Goal: Task Accomplishment & Management: Use online tool/utility

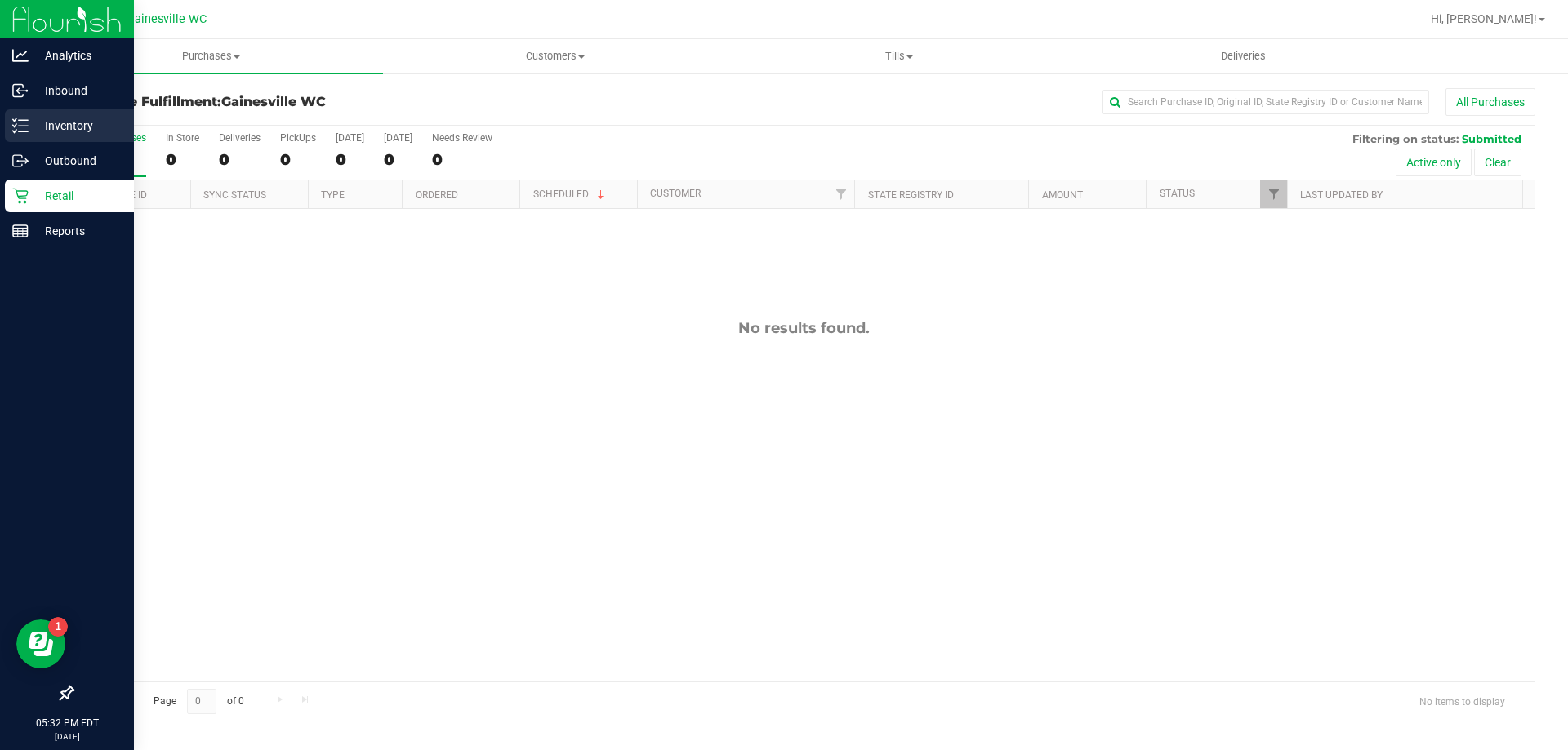
click at [60, 119] on p "Inventory" at bounding box center [77, 125] width 98 height 19
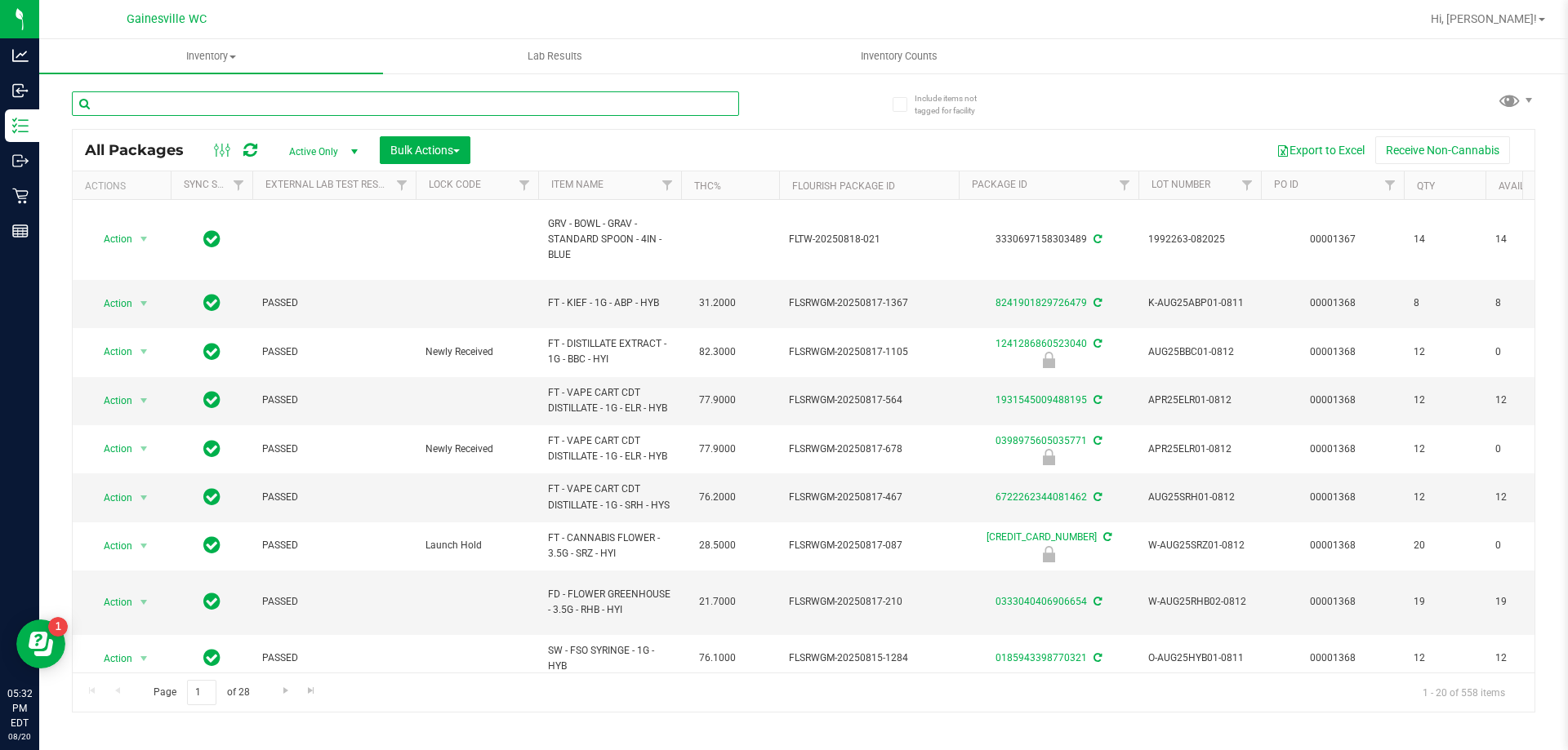
click at [171, 104] on input "text" at bounding box center [405, 103] width 667 height 24
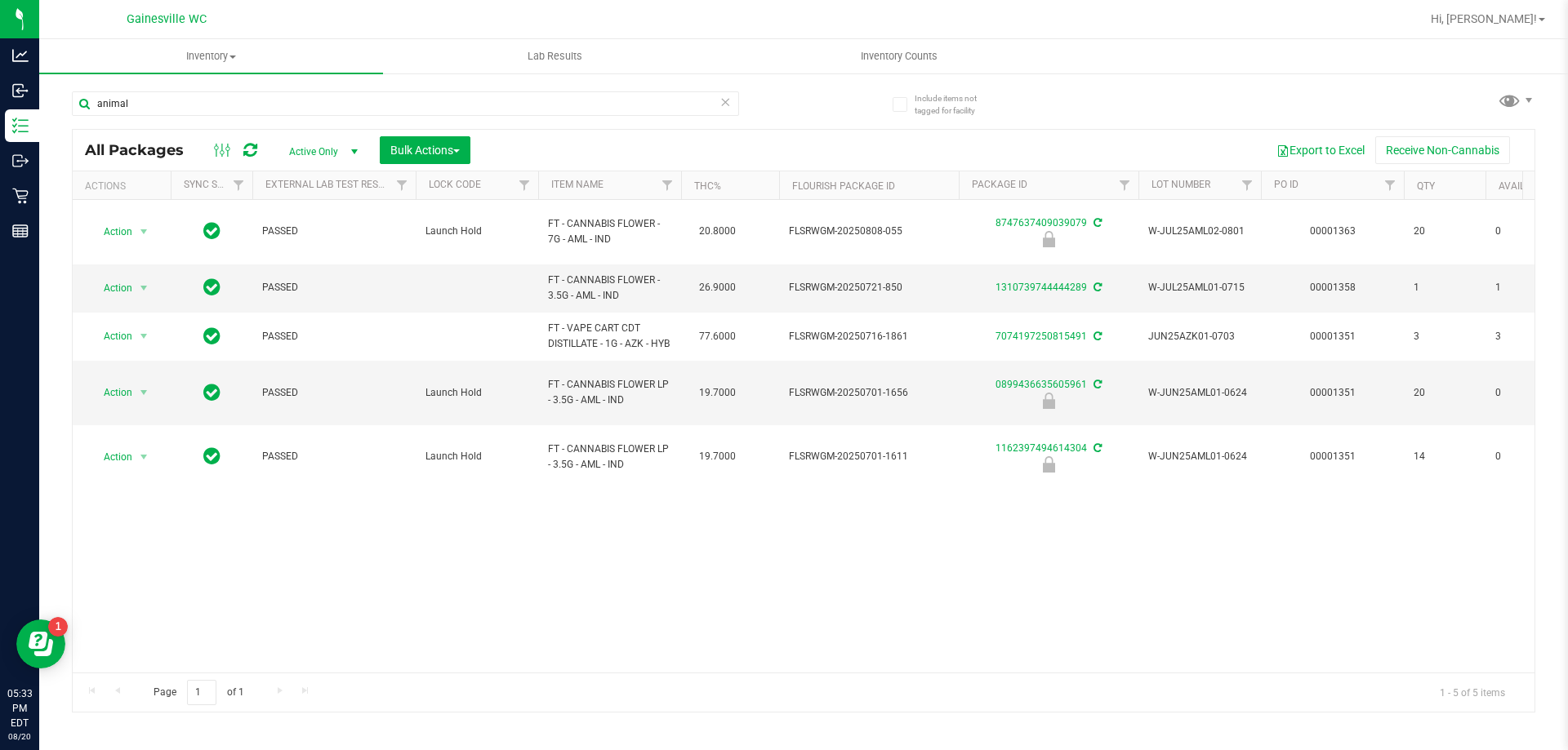
click at [412, 518] on div "Action Action Edit attributes Global inventory Locate package Package audit log…" at bounding box center [804, 436] width 1462 height 473
click at [156, 100] on input "animal" at bounding box center [405, 103] width 667 height 24
type input "a"
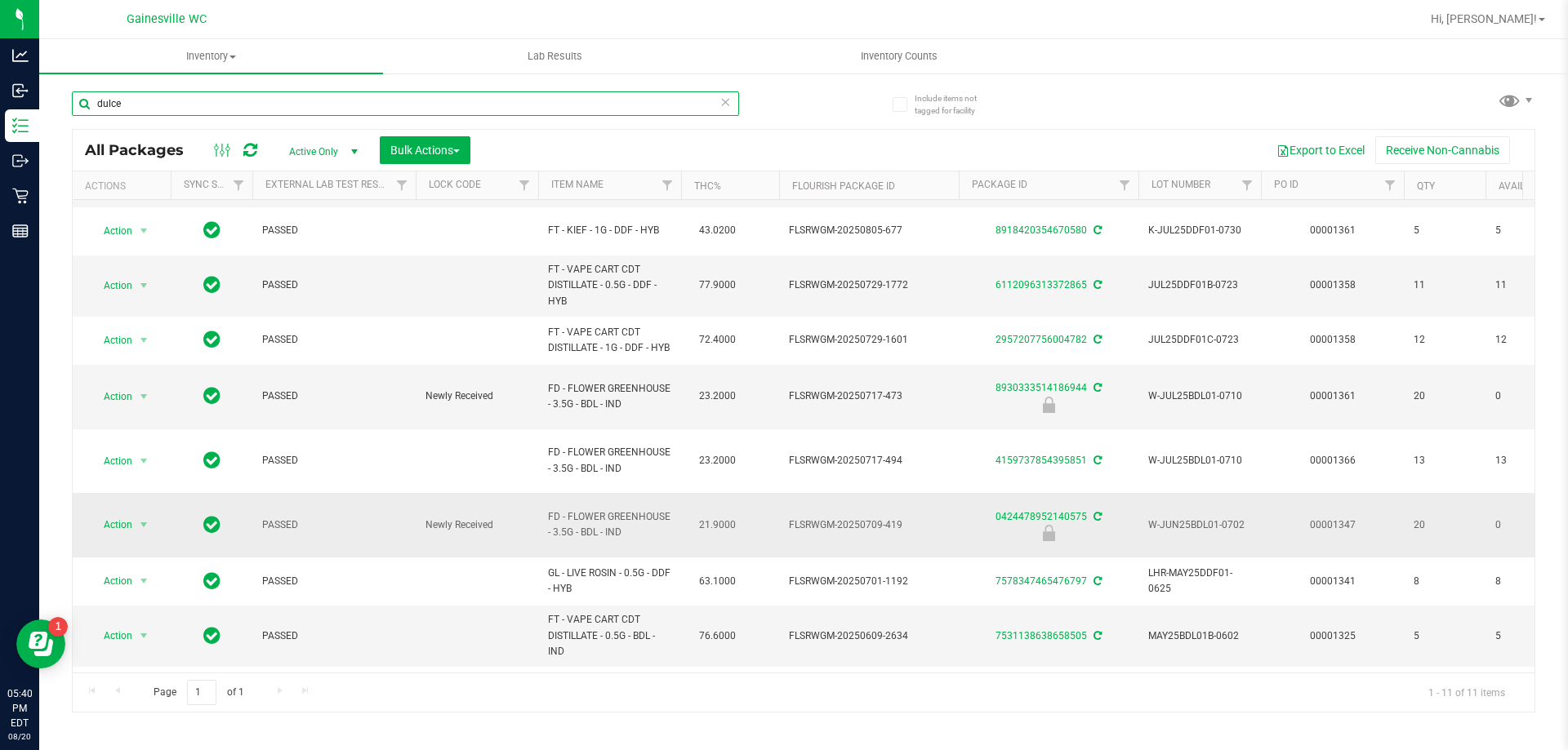
scroll to position [97, 0]
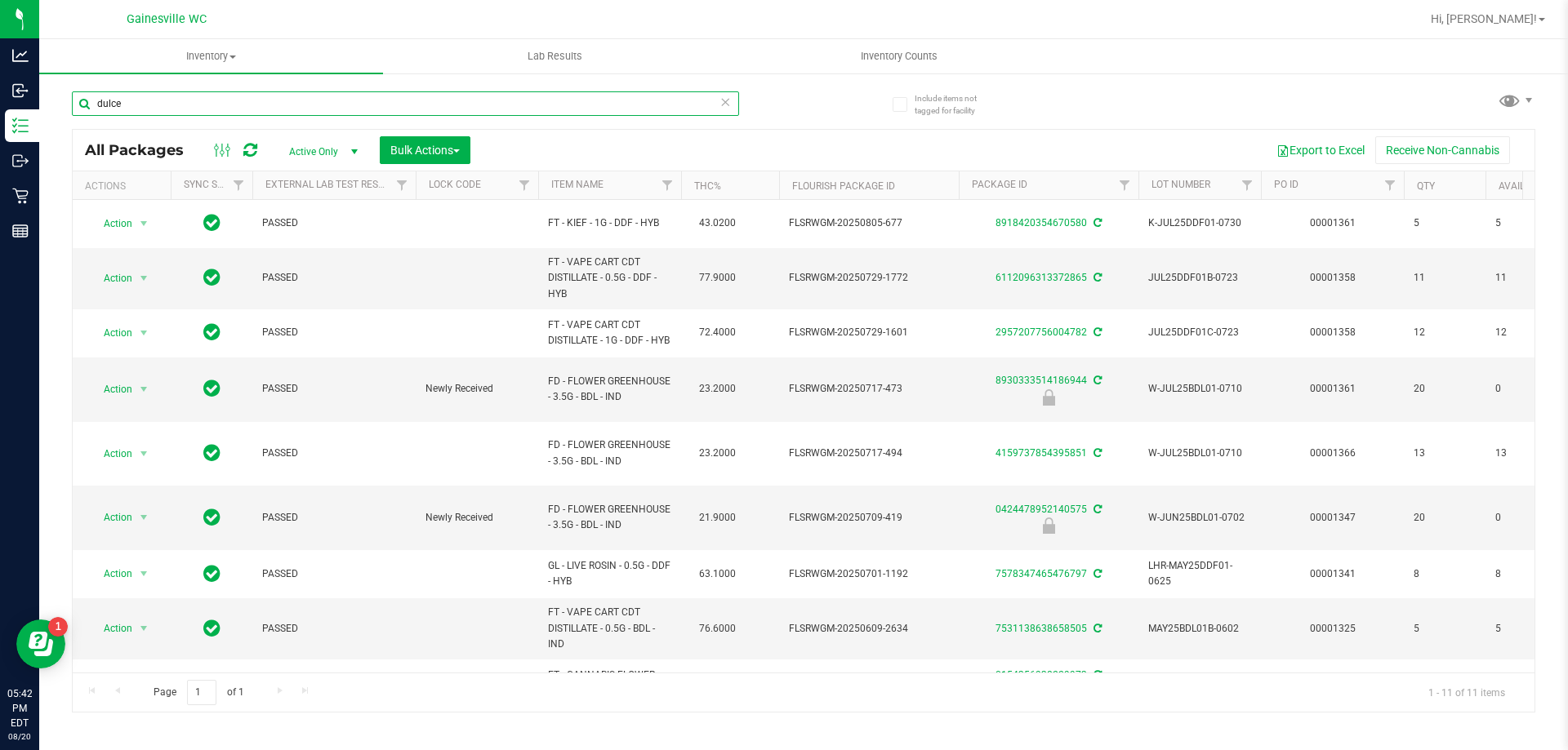
type input "dulce"
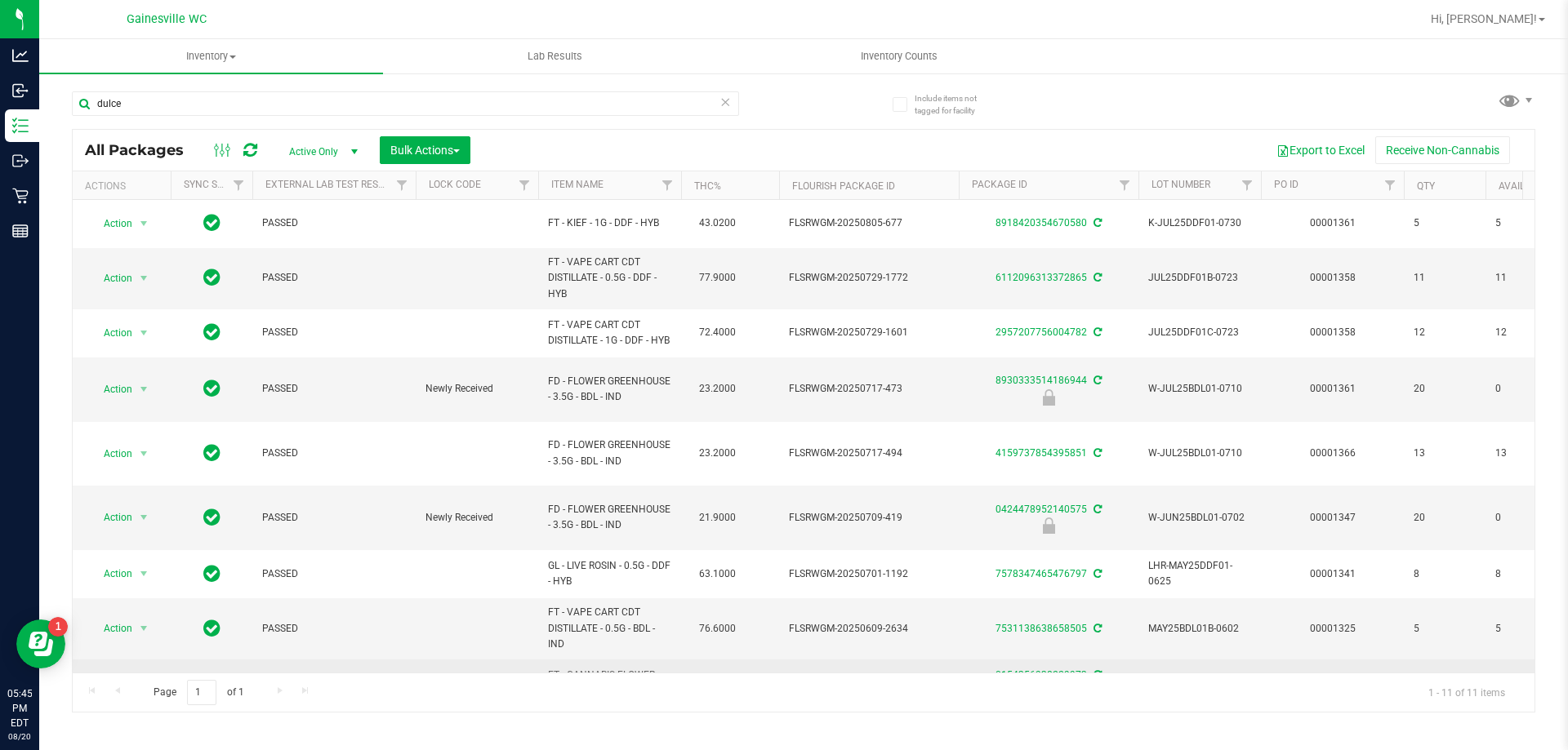
click at [140, 677] on span "select" at bounding box center [144, 683] width 13 height 13
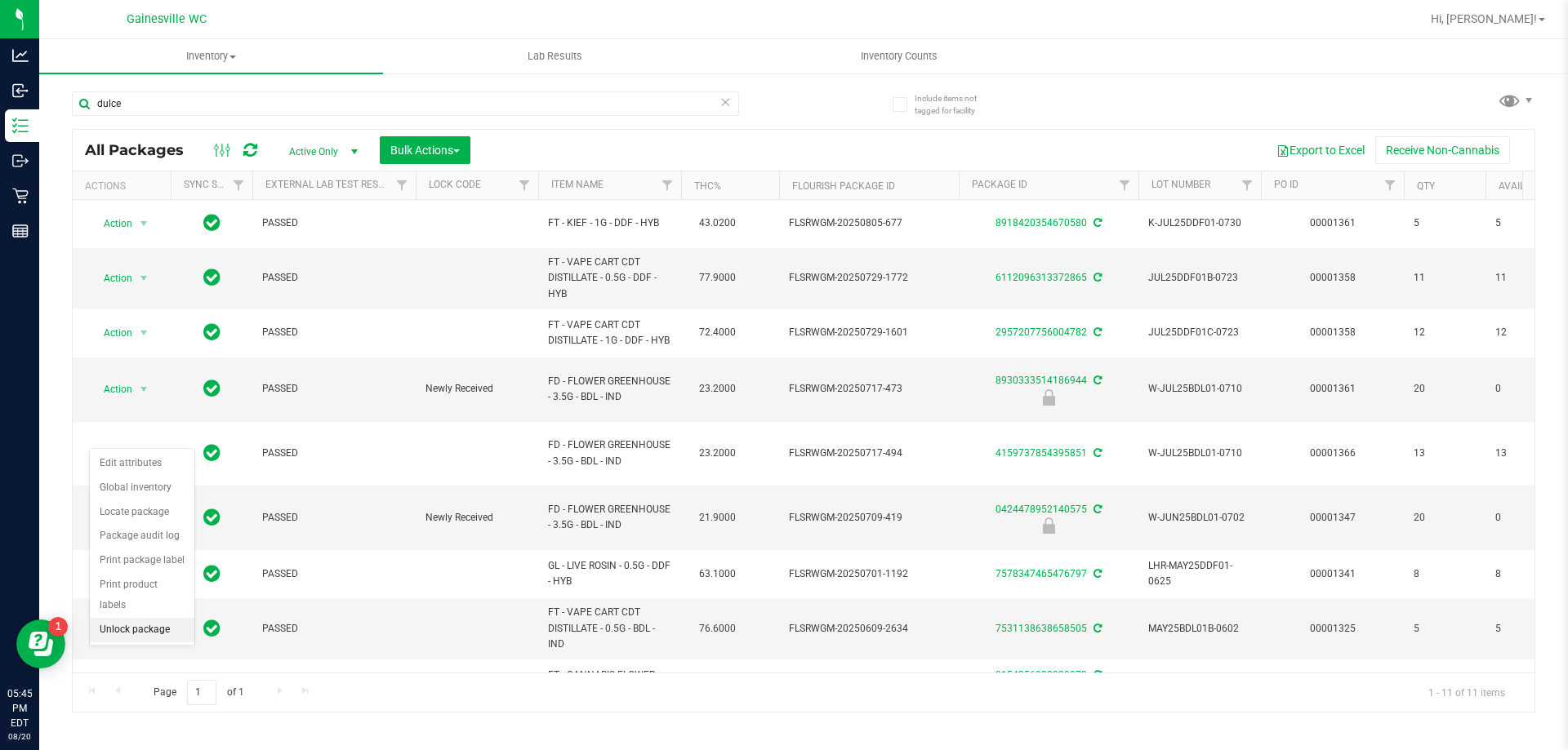
click at [142, 618] on li "Unlock package" at bounding box center [142, 630] width 104 height 24
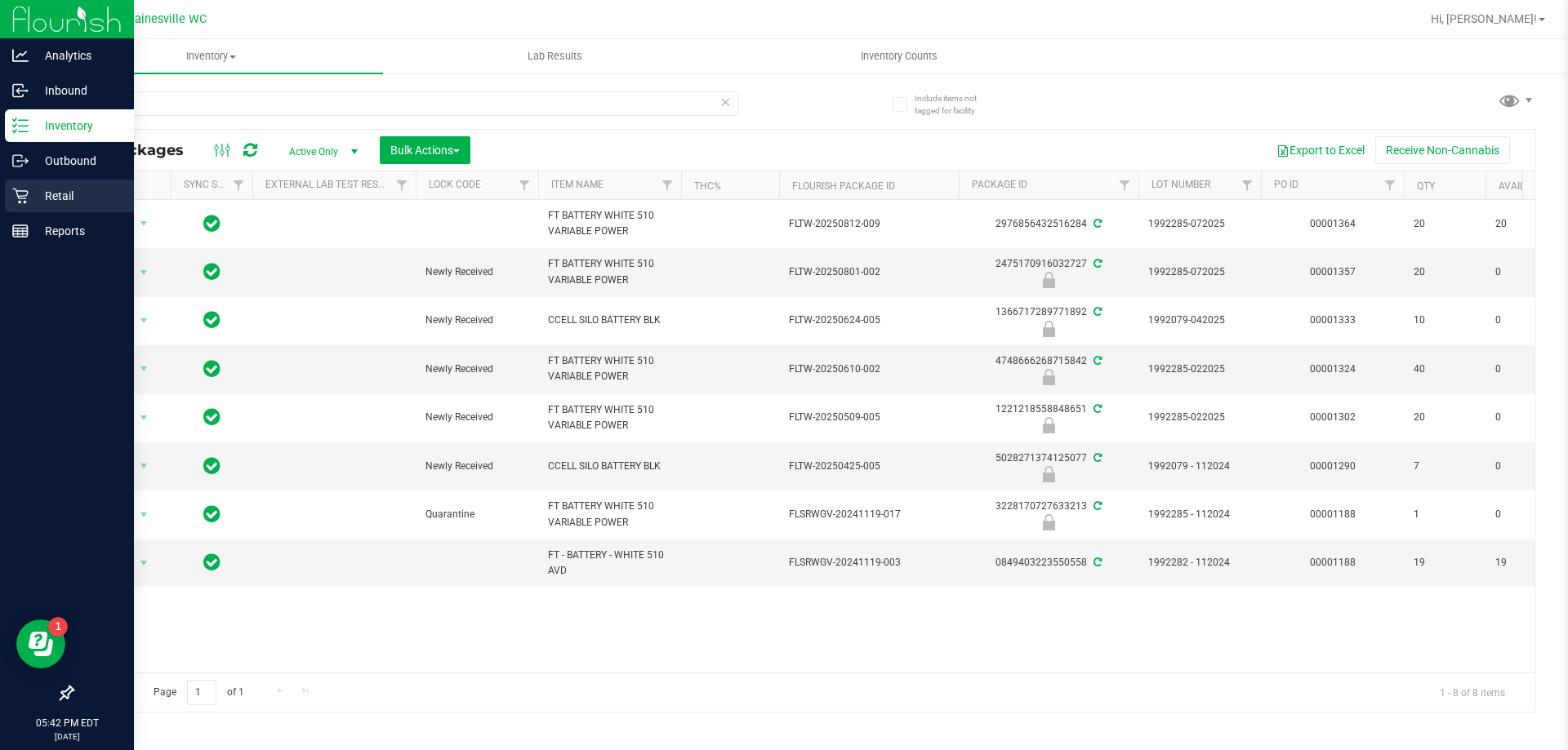
click at [51, 200] on p "Retail" at bounding box center [77, 195] width 98 height 19
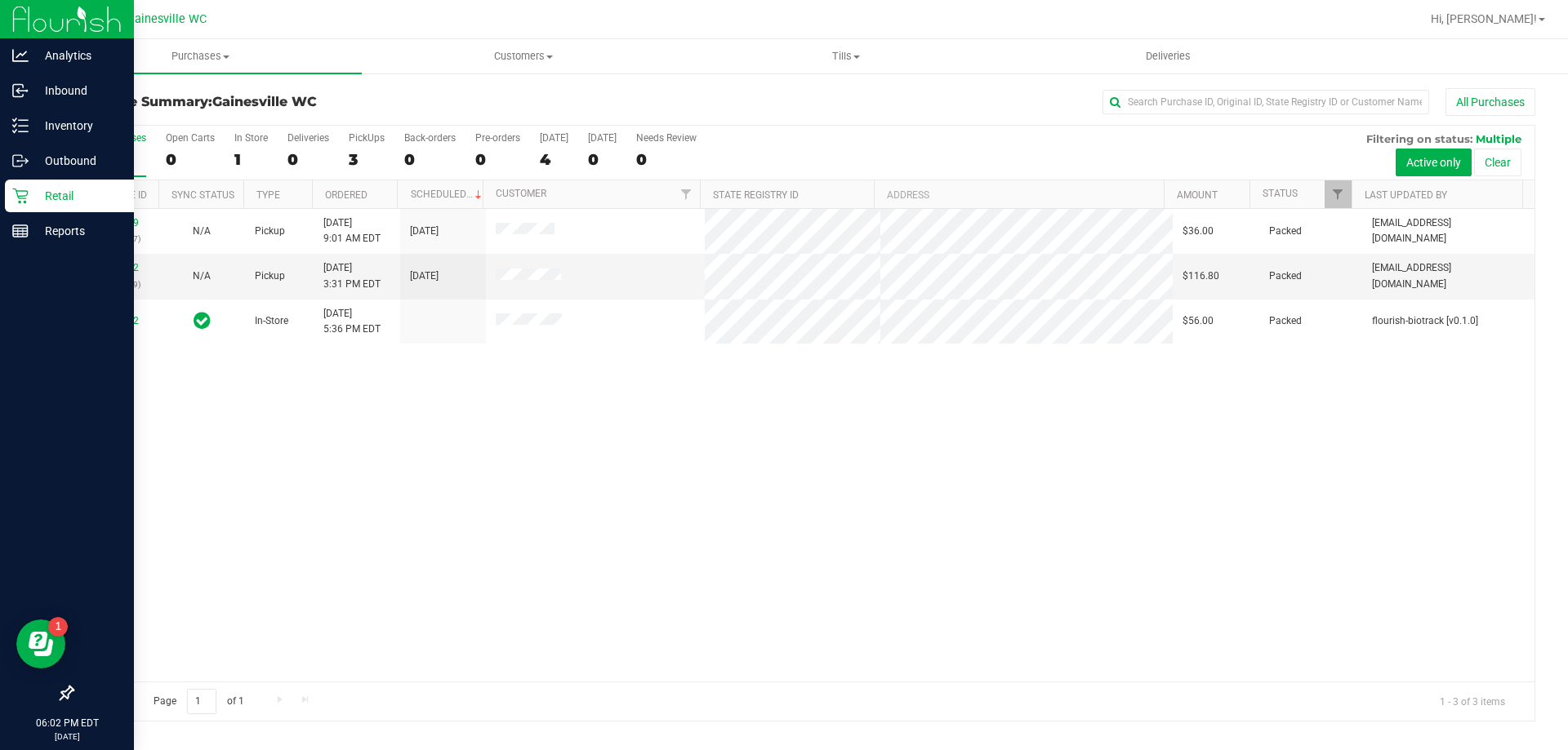
click at [60, 199] on p "Retail" at bounding box center [77, 195] width 98 height 19
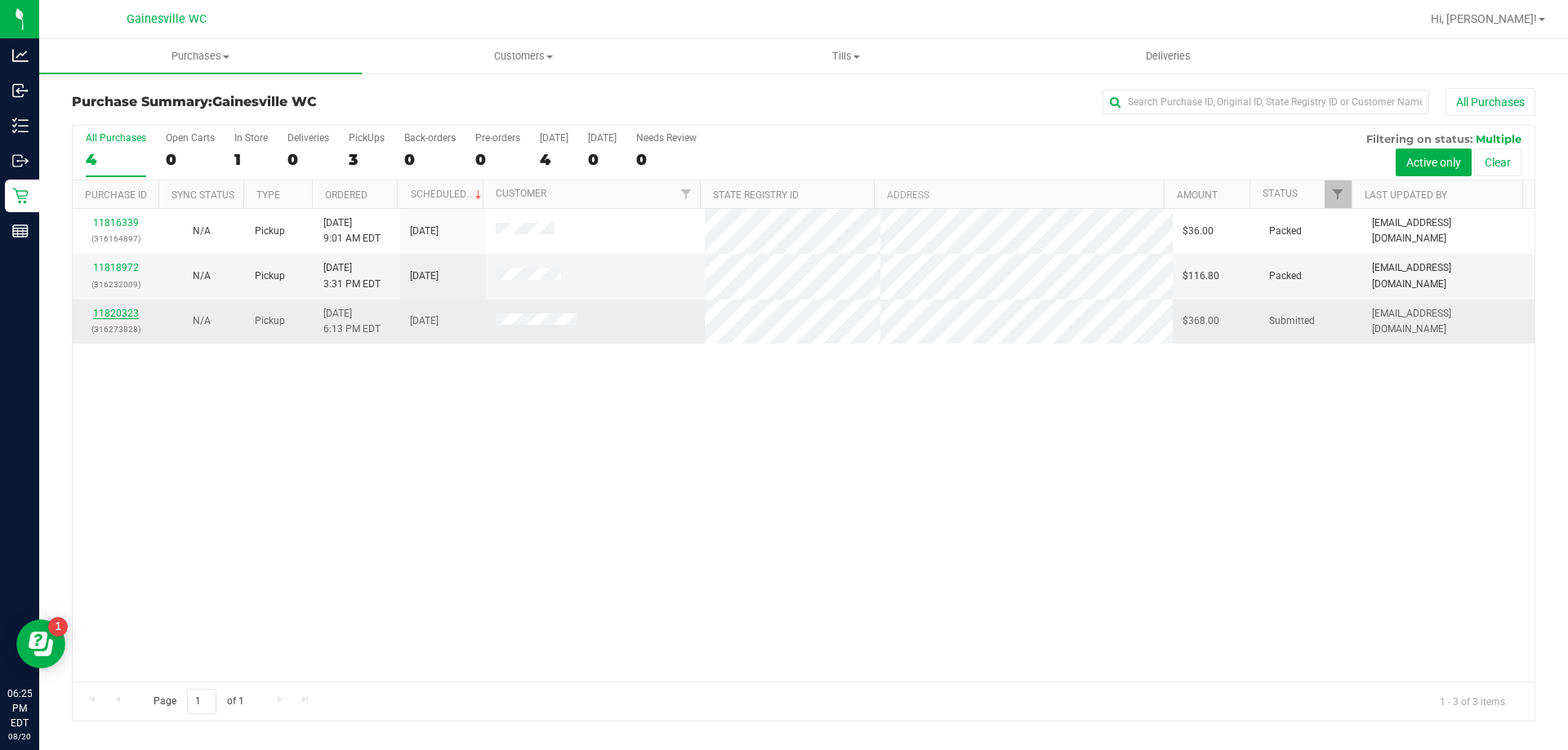
click at [113, 314] on link "11820323" at bounding box center [116, 314] width 46 height 12
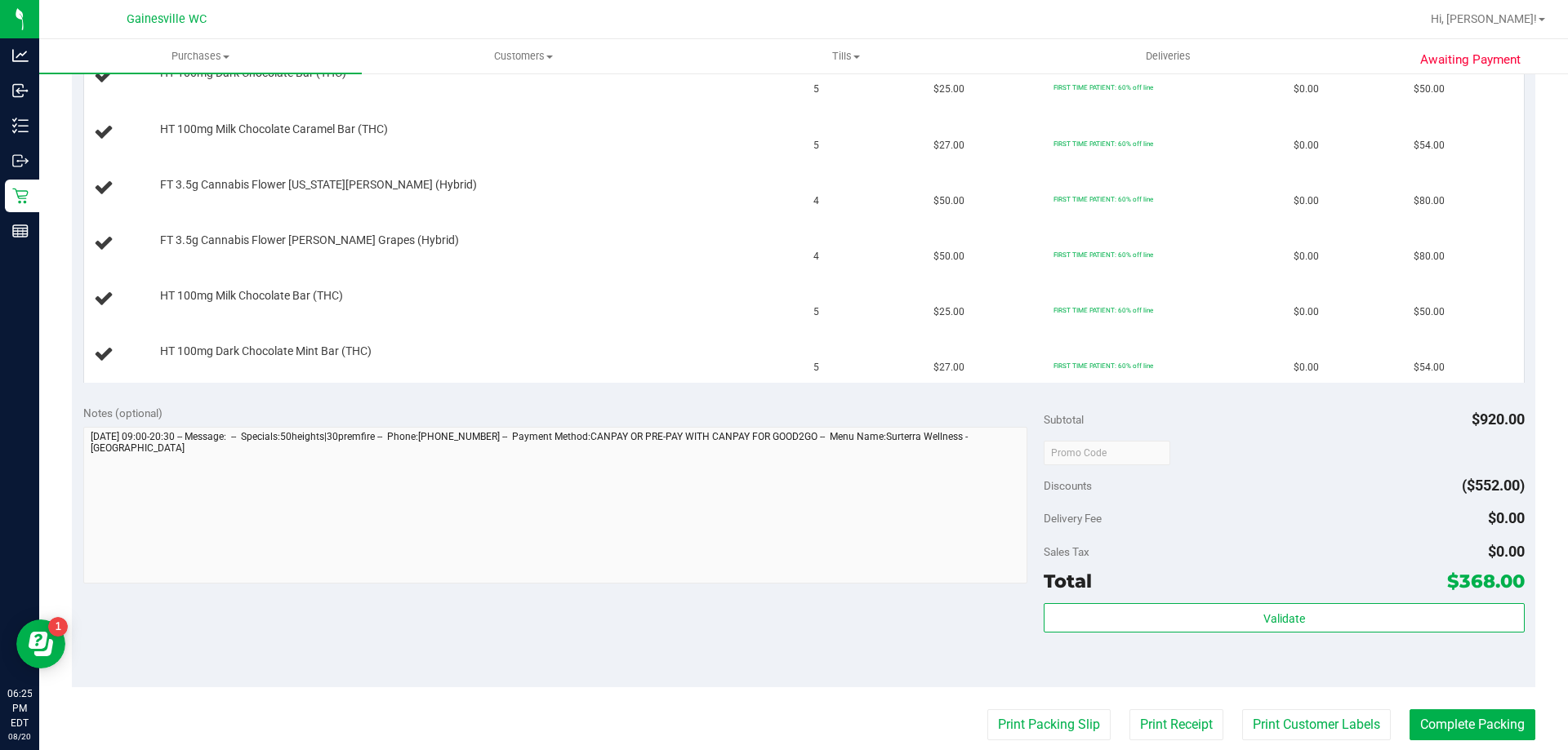
scroll to position [490, 0]
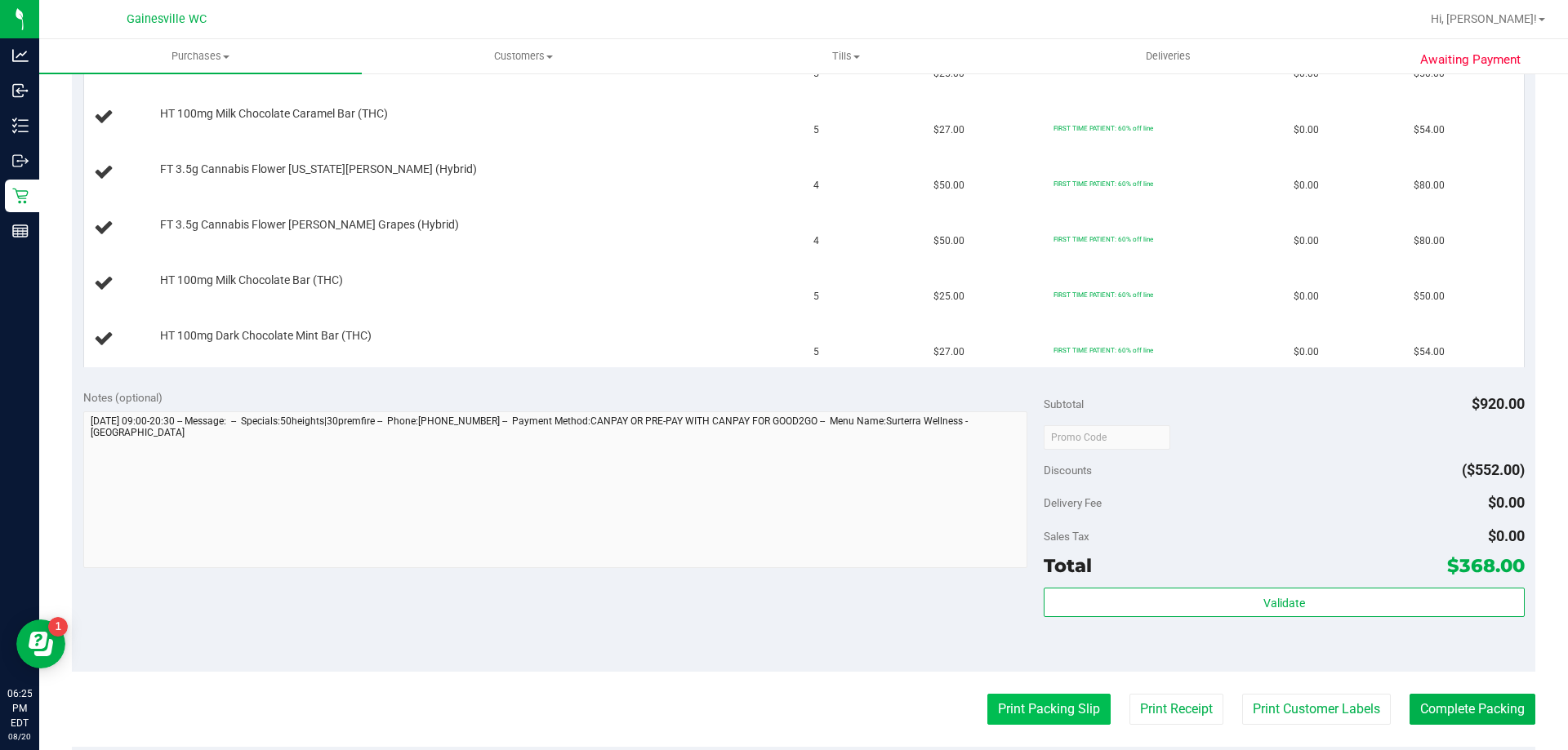
click at [1036, 705] on button "Print Packing Slip" at bounding box center [1049, 709] width 124 height 31
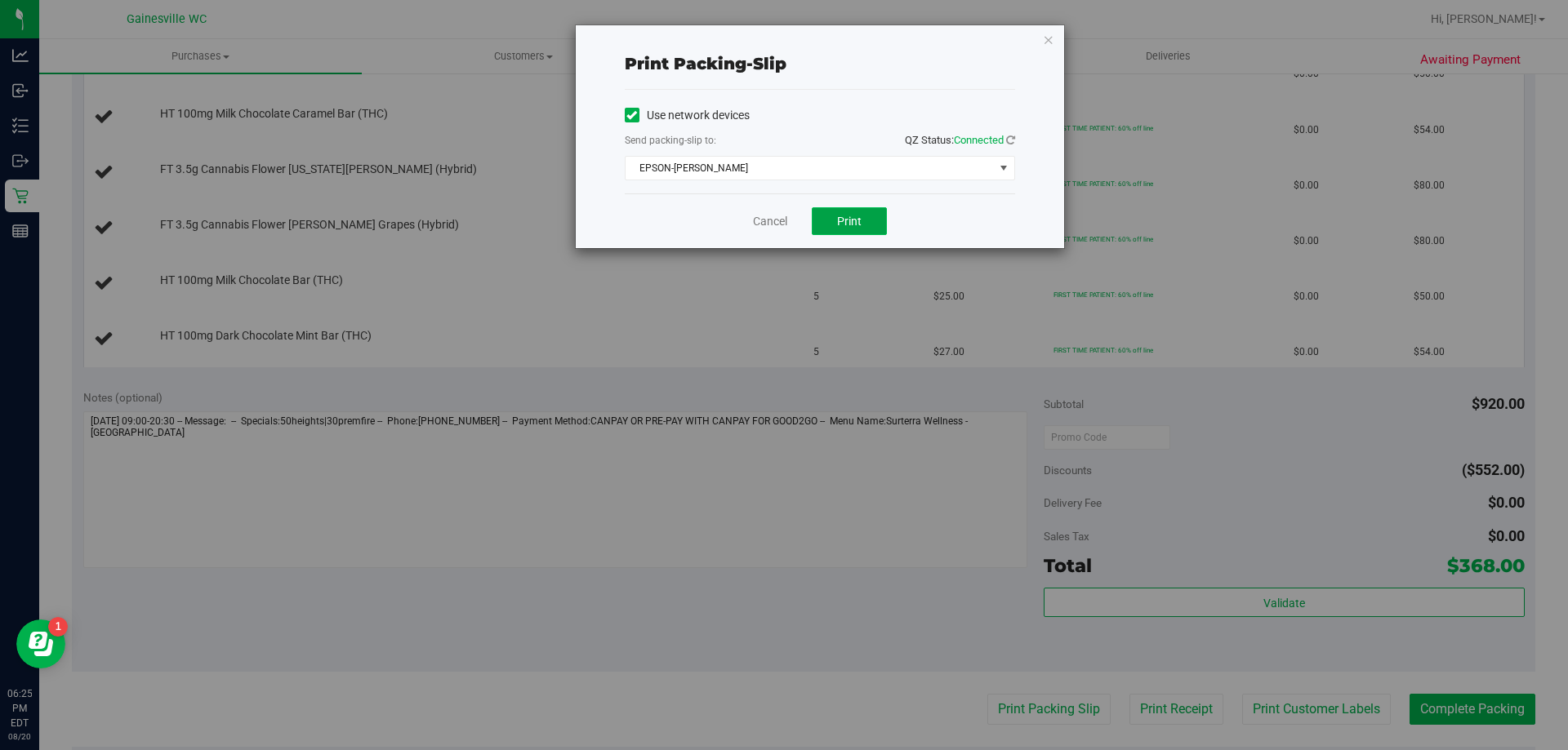
click at [836, 213] on button "Print" at bounding box center [850, 221] width 75 height 28
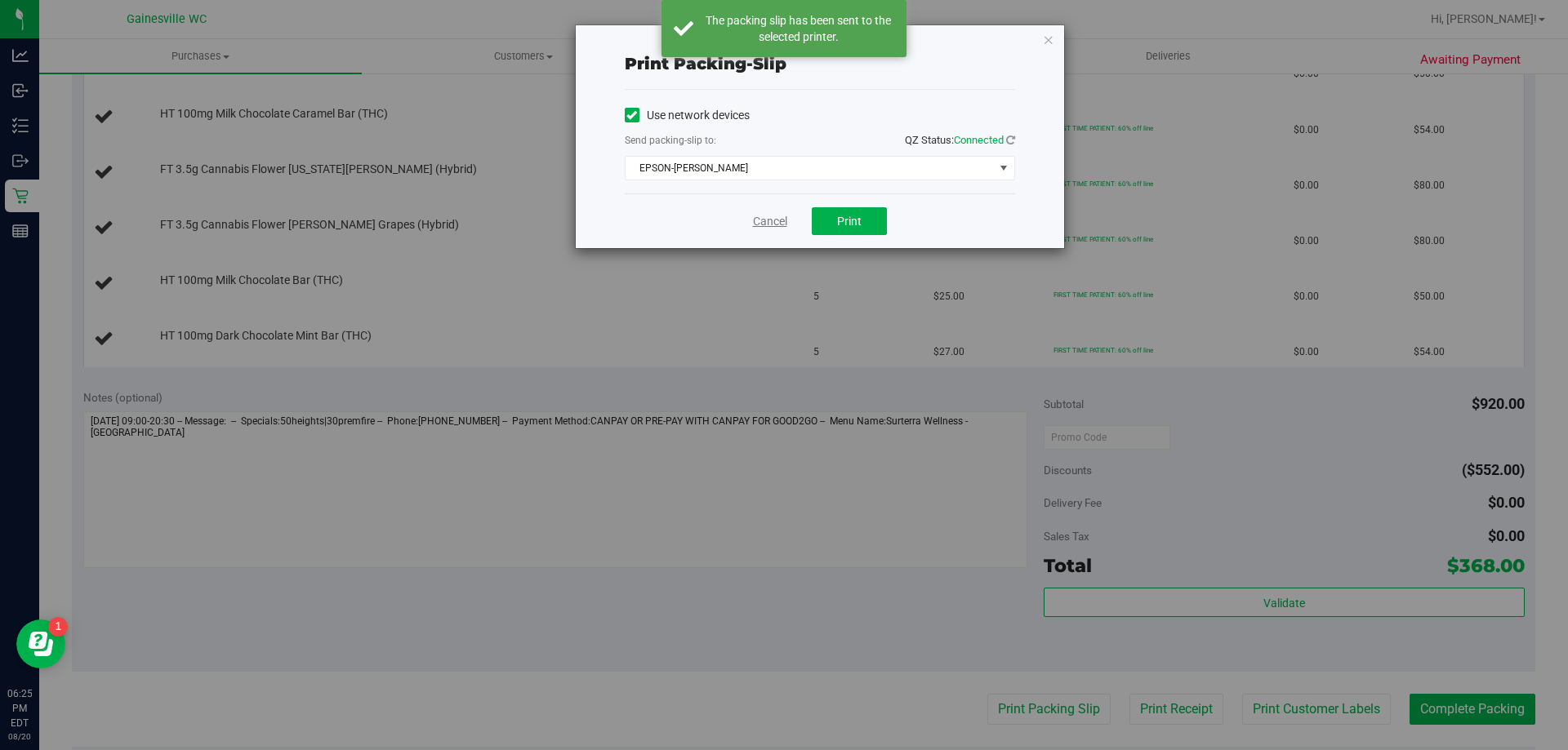
click at [765, 220] on link "Cancel" at bounding box center [769, 221] width 34 height 18
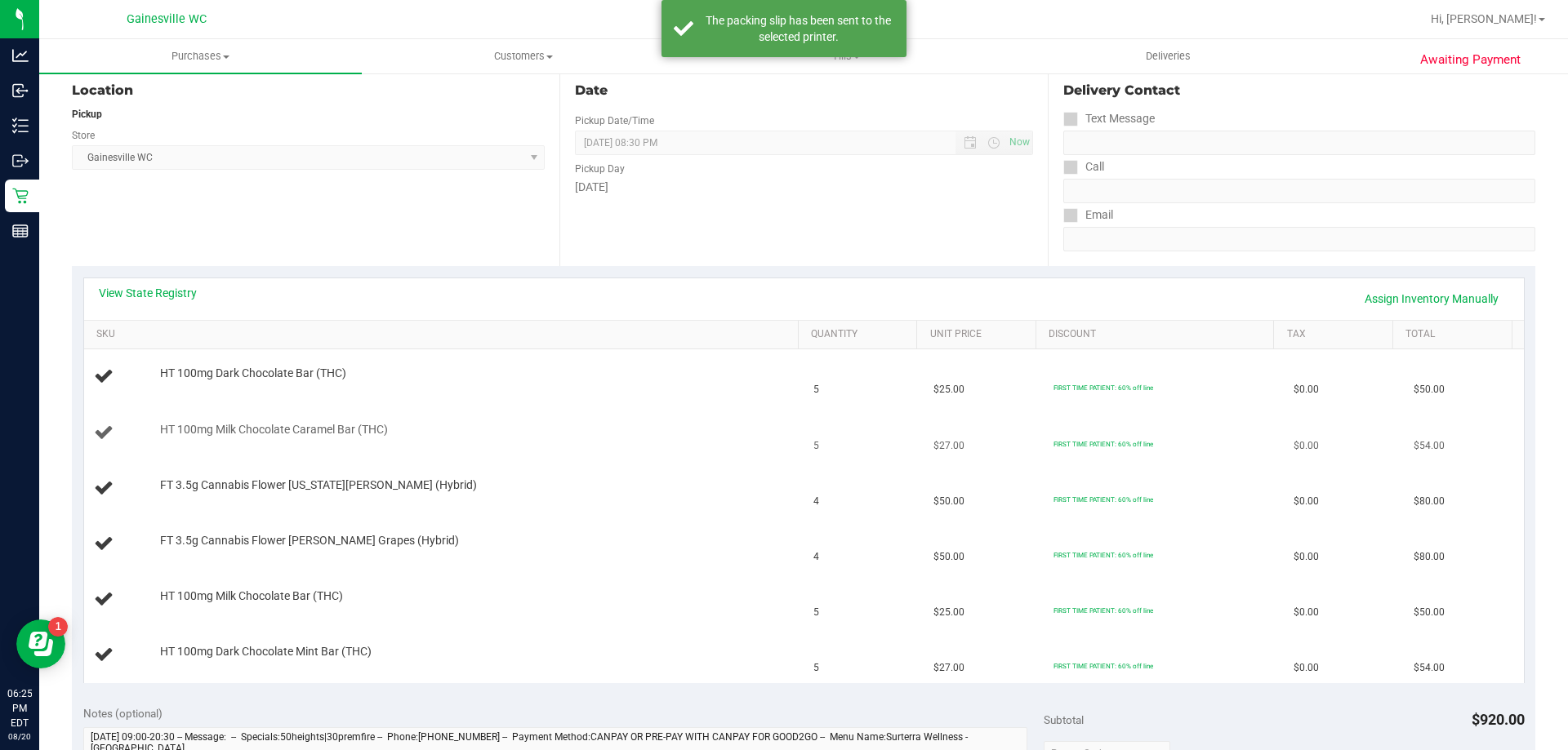
scroll to position [164, 0]
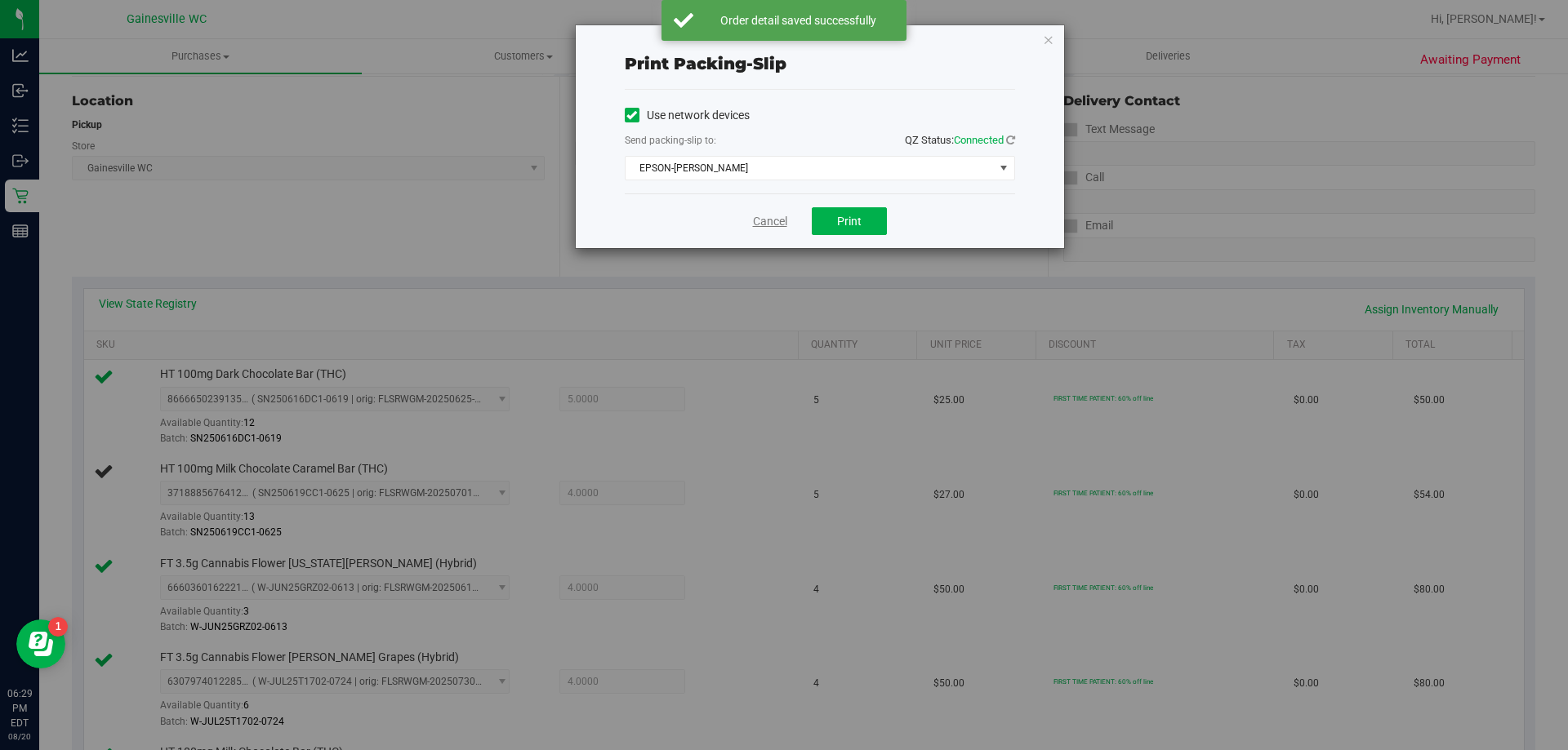
click at [771, 222] on link "Cancel" at bounding box center [769, 221] width 34 height 18
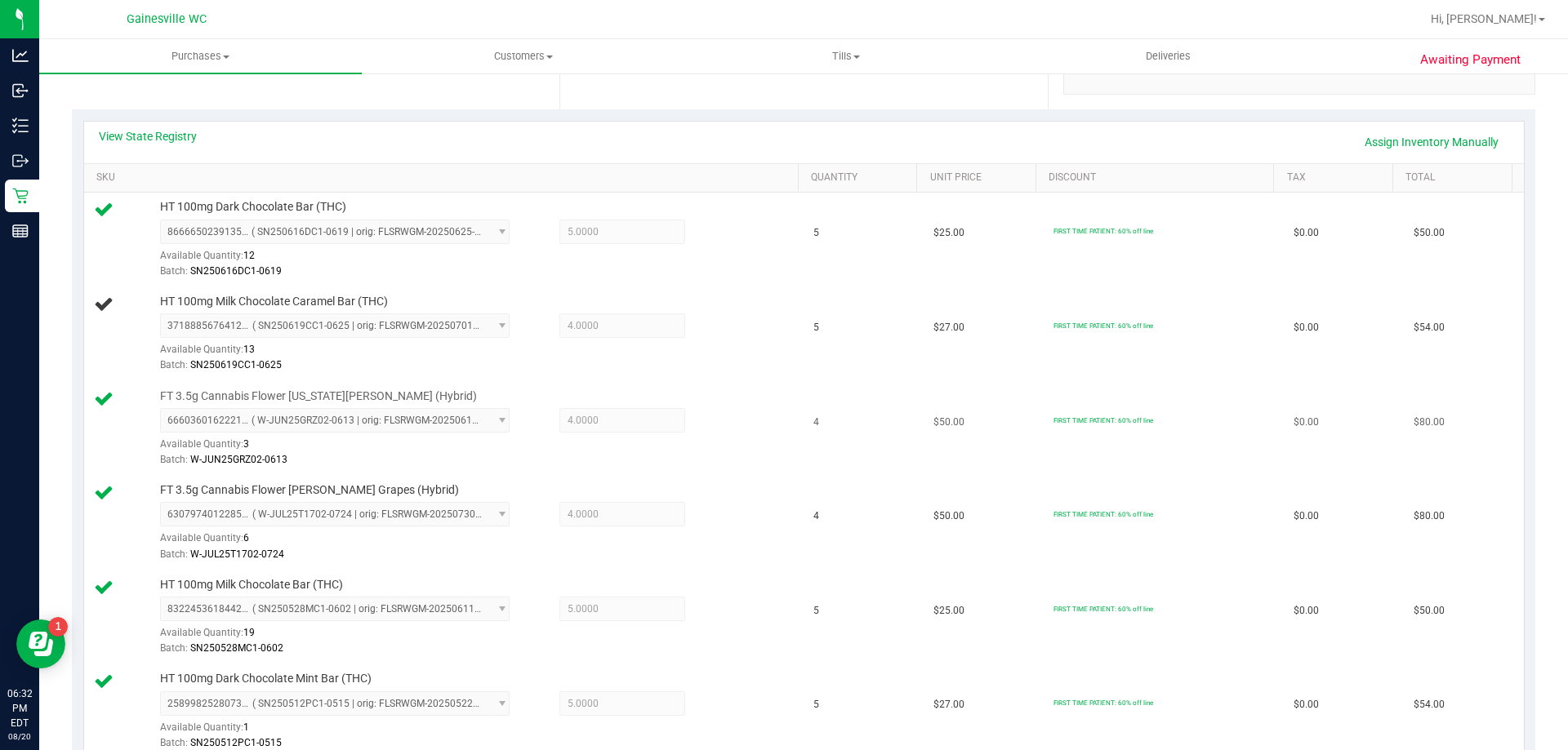
scroll to position [302, 0]
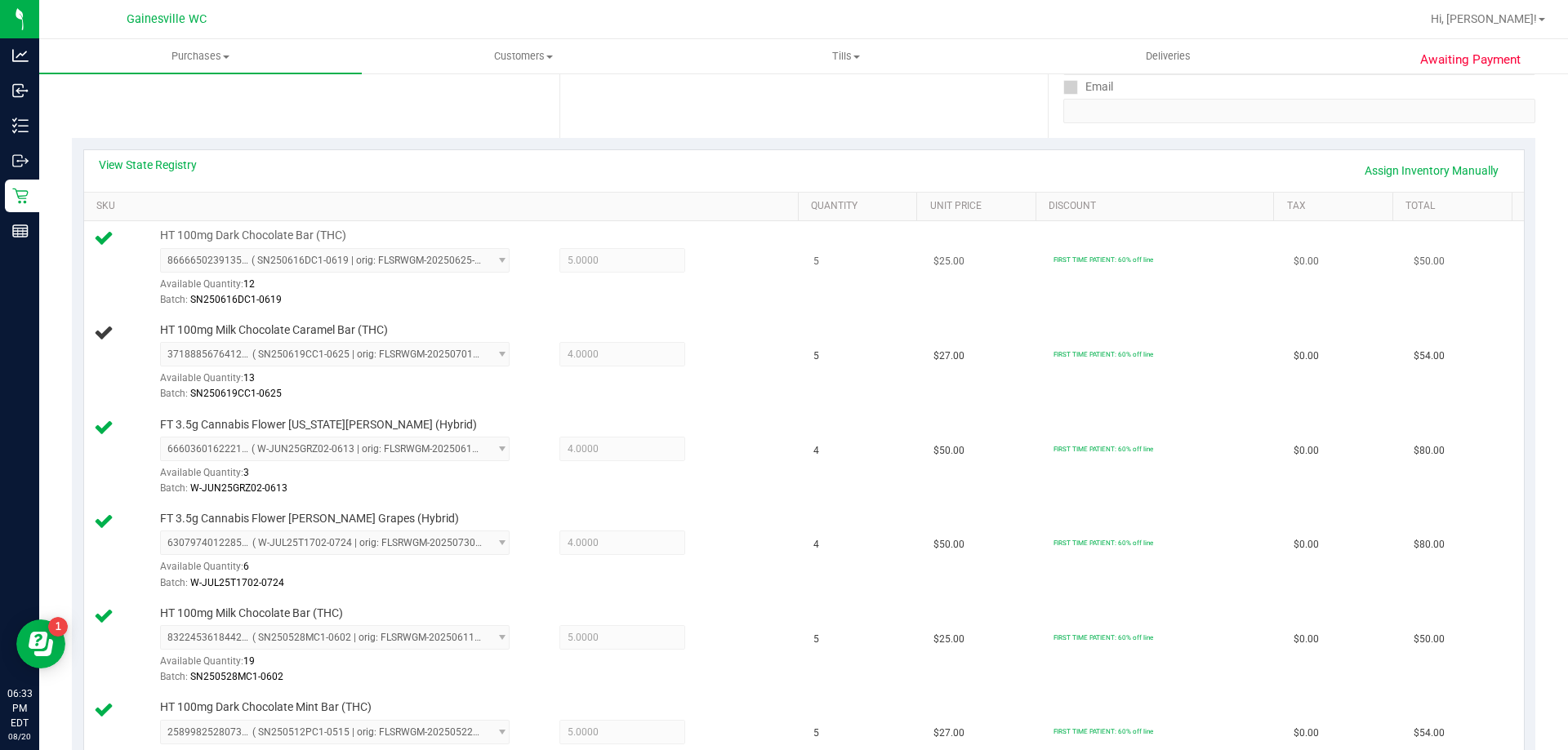
click at [669, 311] on td "HT 100mg Dark Chocolate Bar (THC) 8666650239135864 ( SN250616DC1-0619 | orig: F…" at bounding box center [444, 269] width 720 height 95
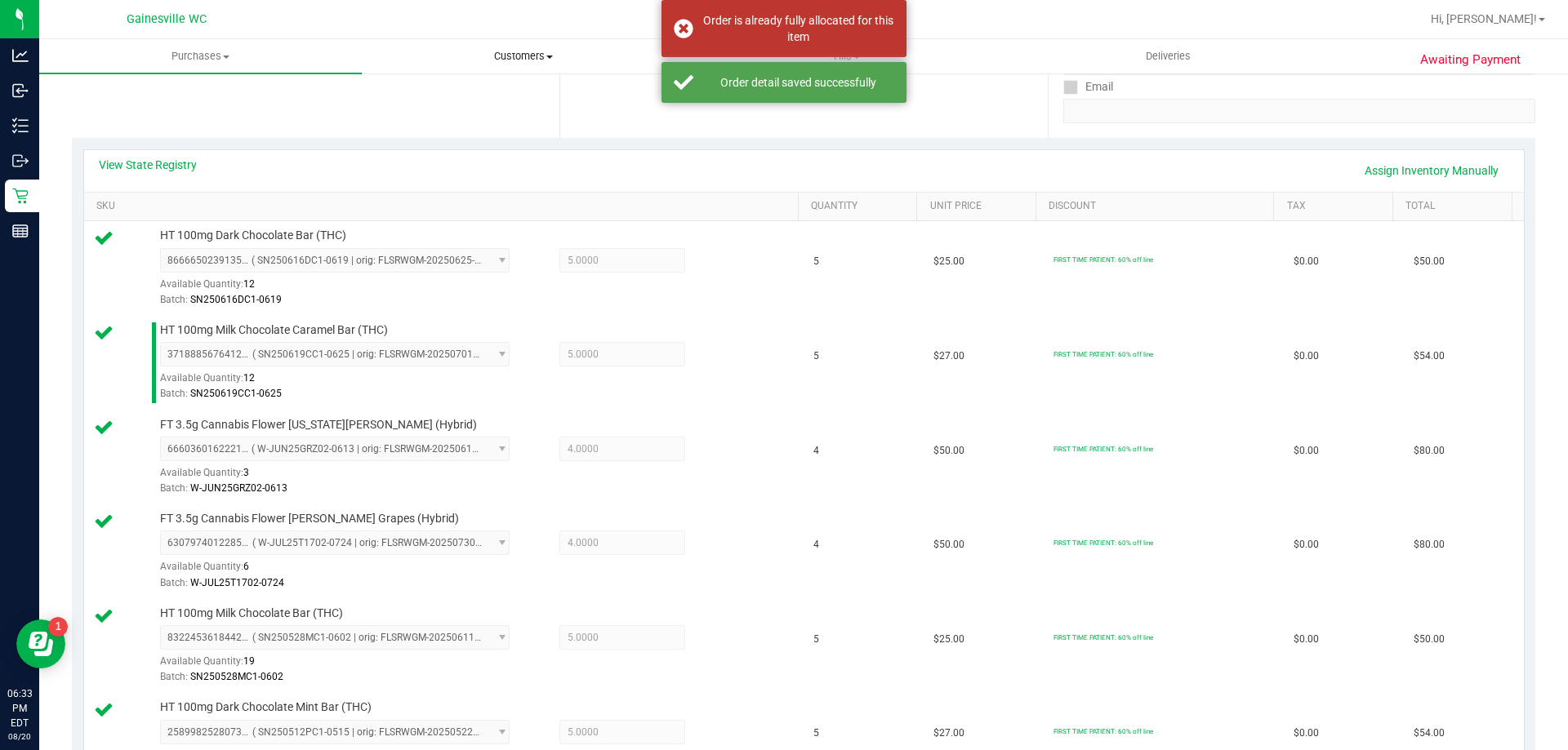
click at [594, 60] on span "Customers" at bounding box center [522, 57] width 321 height 15
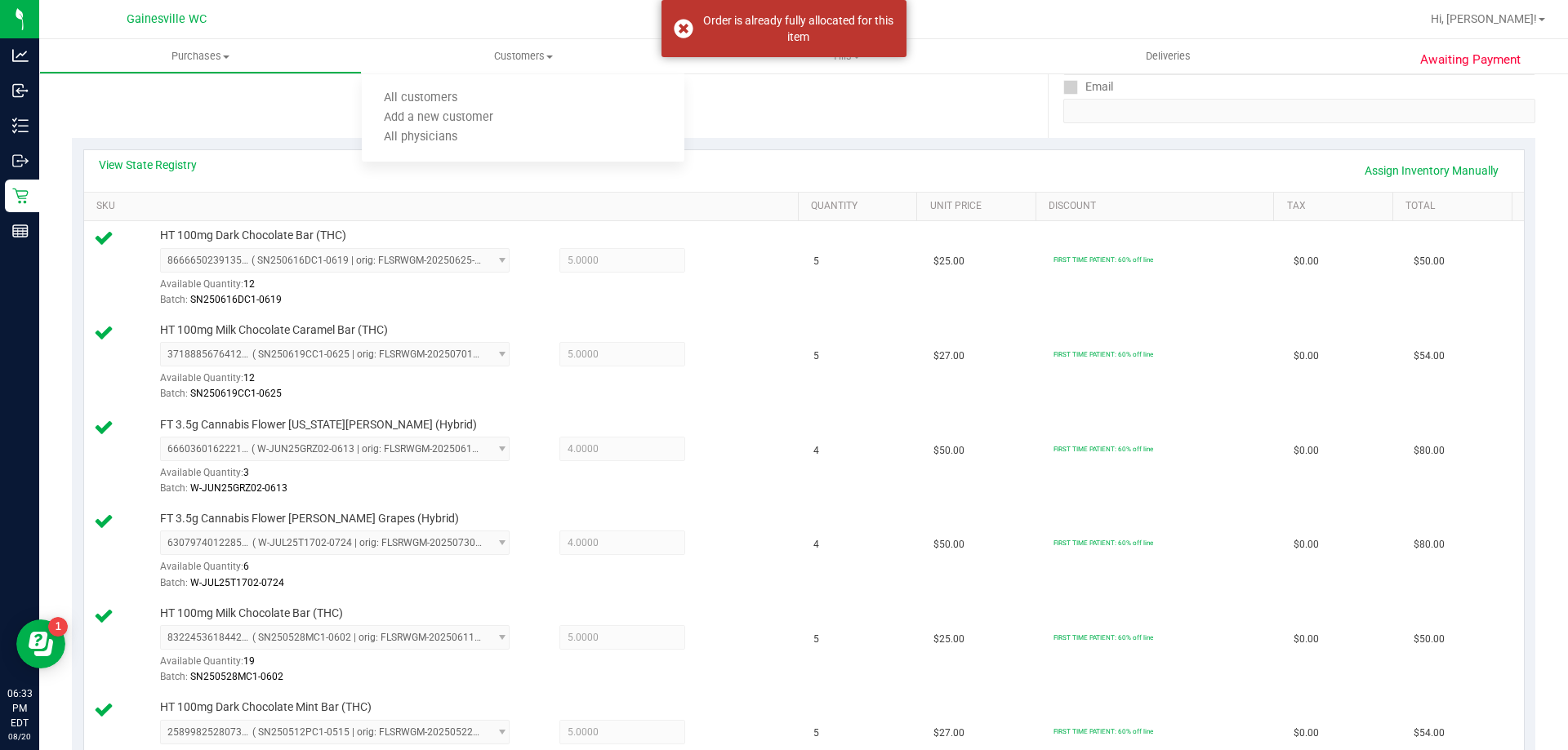
click at [1005, 17] on div at bounding box center [855, 19] width 1127 height 32
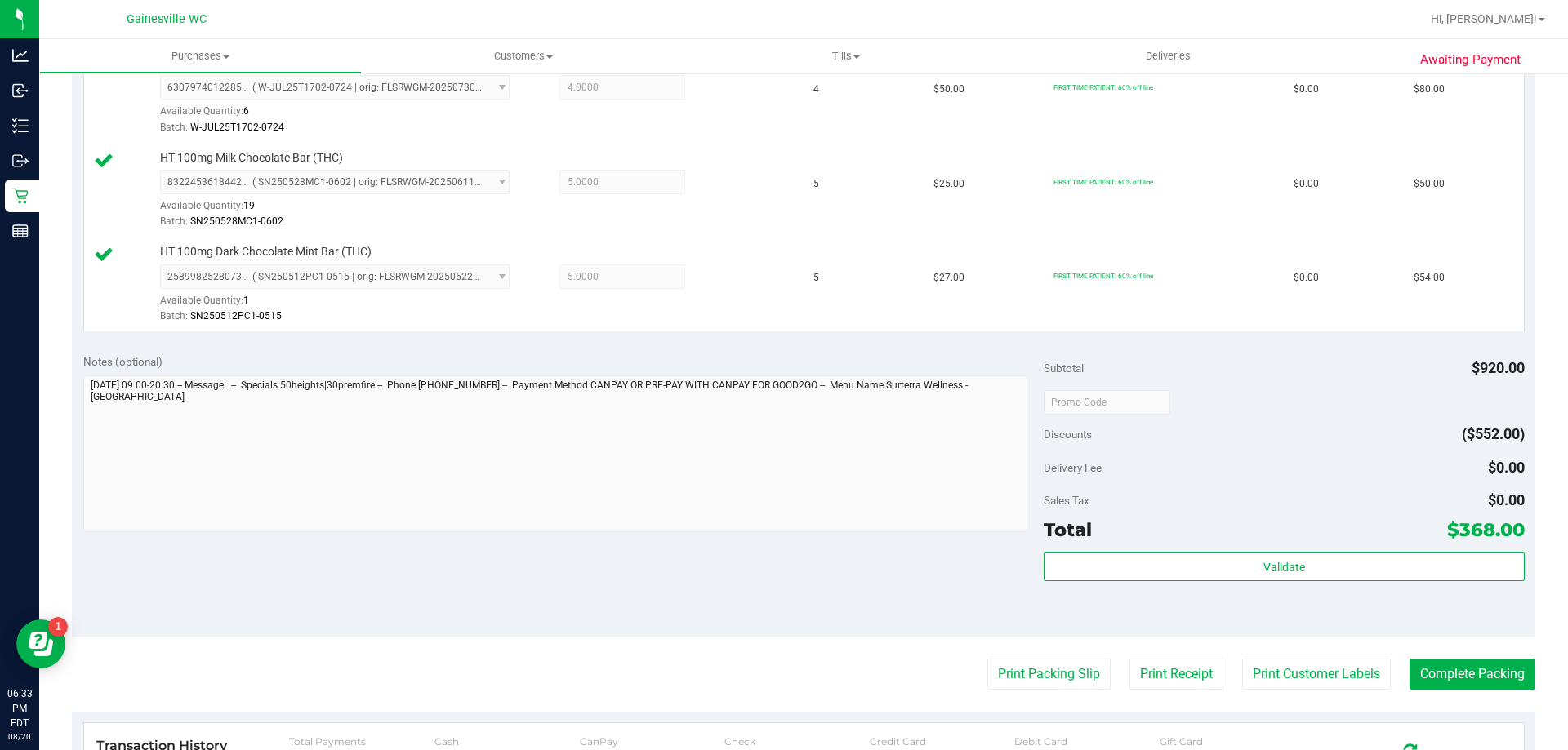
scroll to position [955, 0]
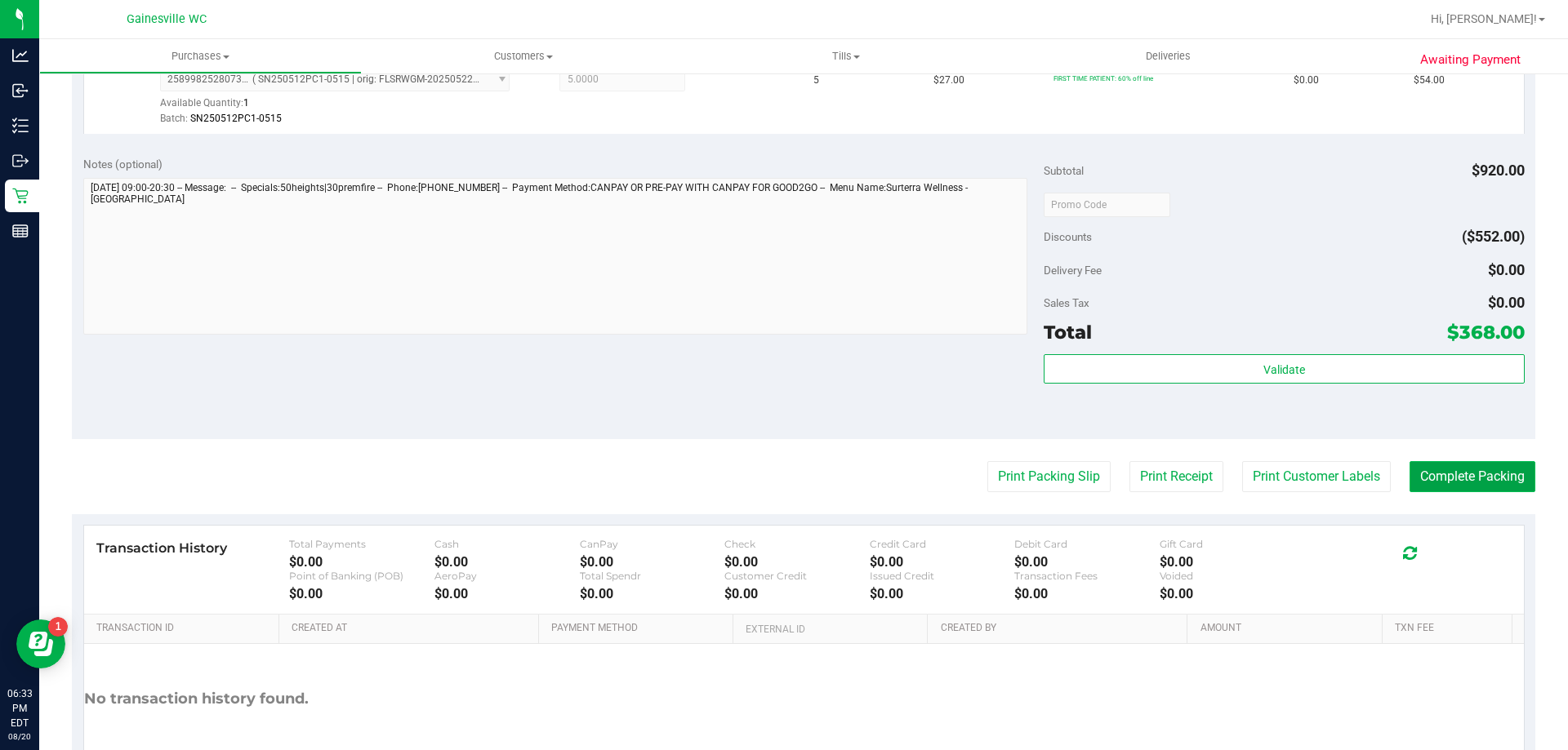
click at [1460, 475] on button "Complete Packing" at bounding box center [1472, 476] width 126 height 31
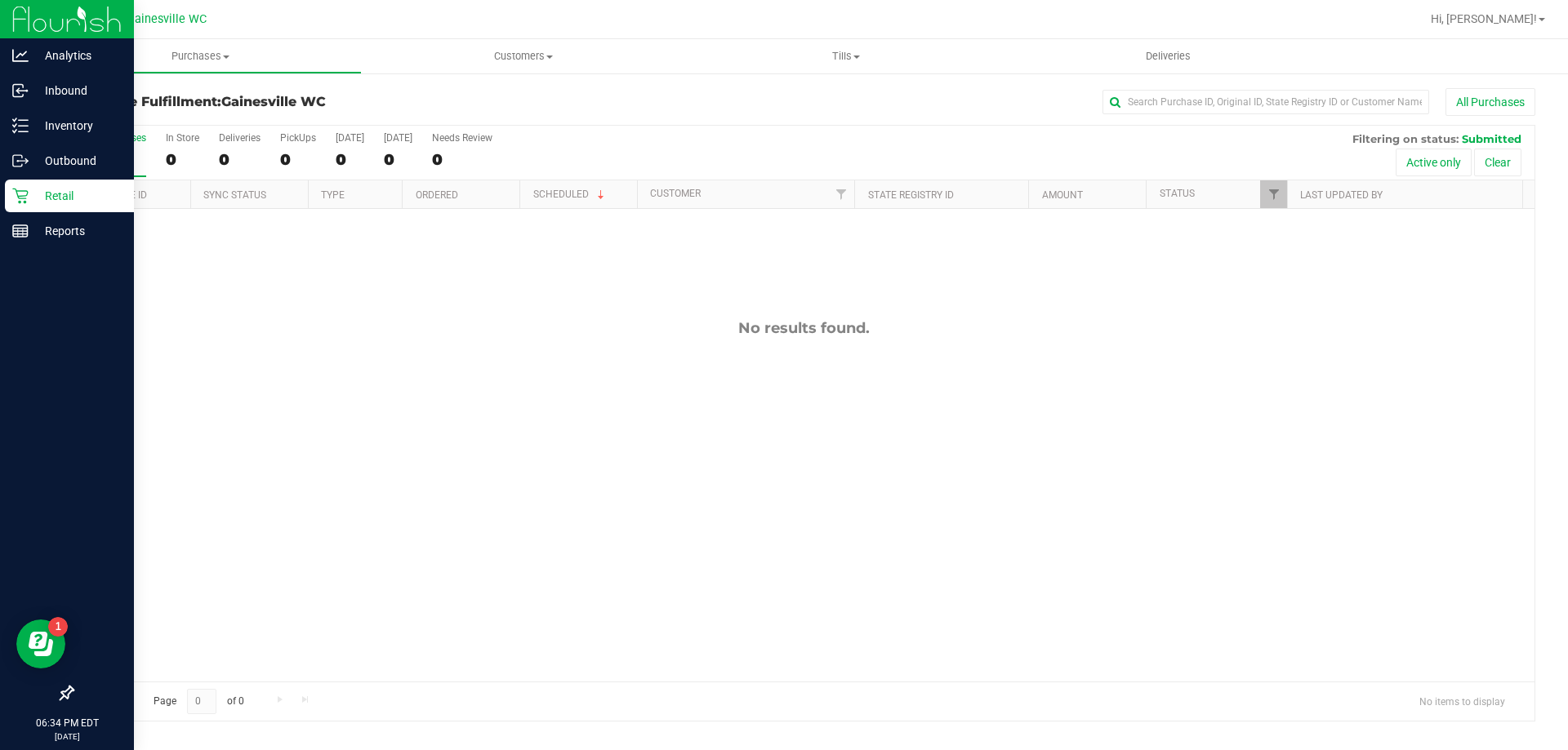
click at [61, 190] on p "Retail" at bounding box center [77, 195] width 98 height 19
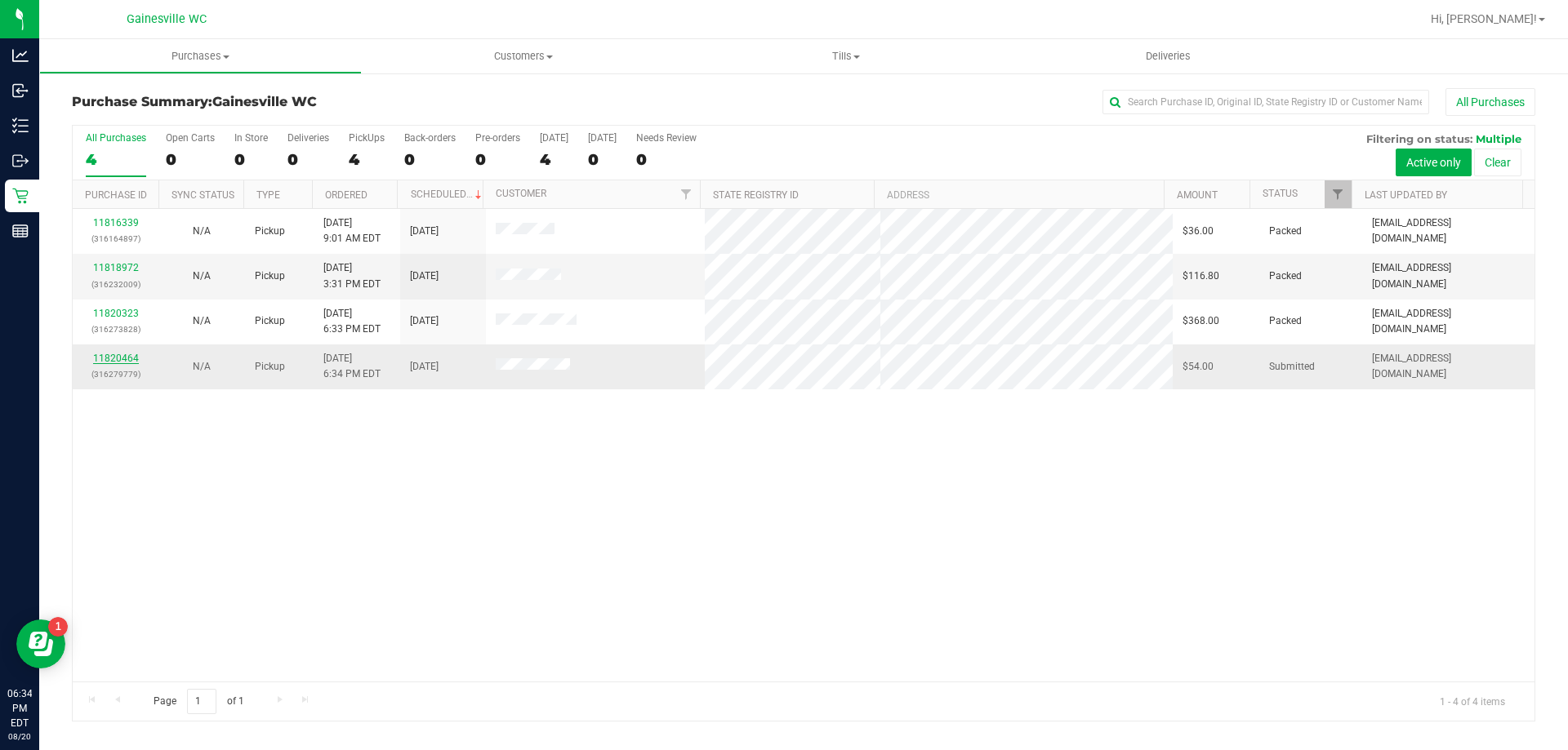
click at [126, 356] on link "11820464" at bounding box center [116, 359] width 46 height 12
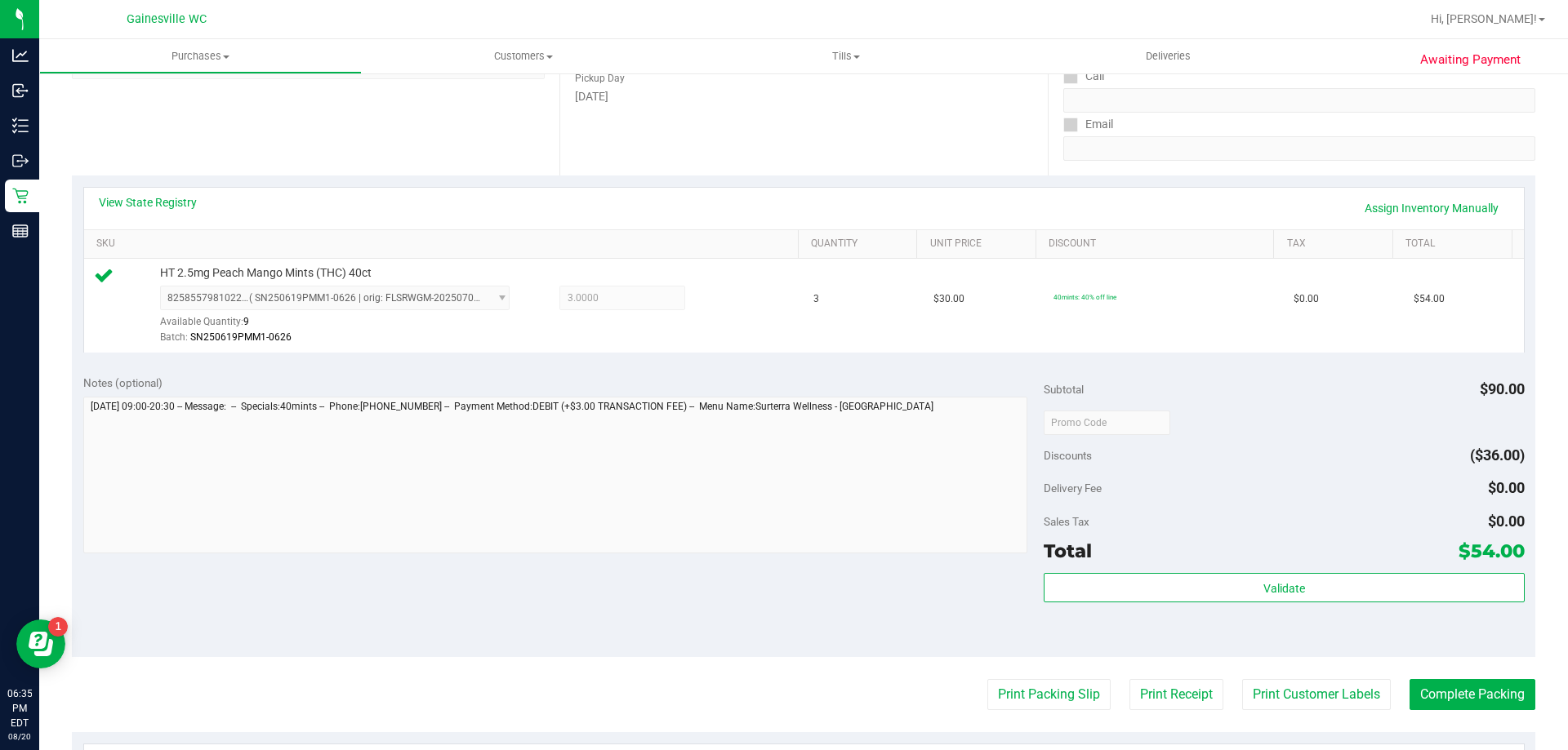
scroll to position [490, 0]
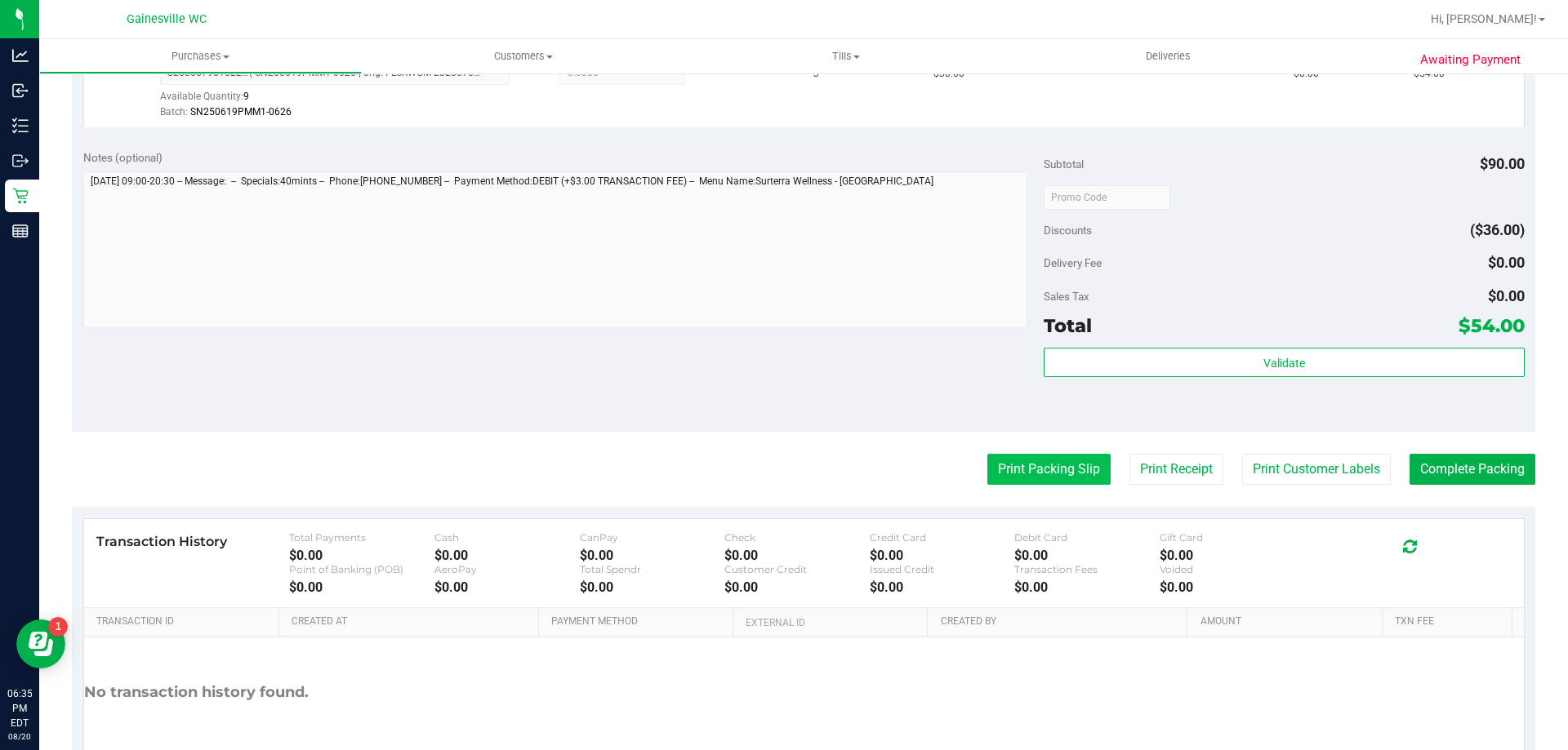
click at [1067, 476] on button "Print Packing Slip" at bounding box center [1049, 469] width 124 height 31
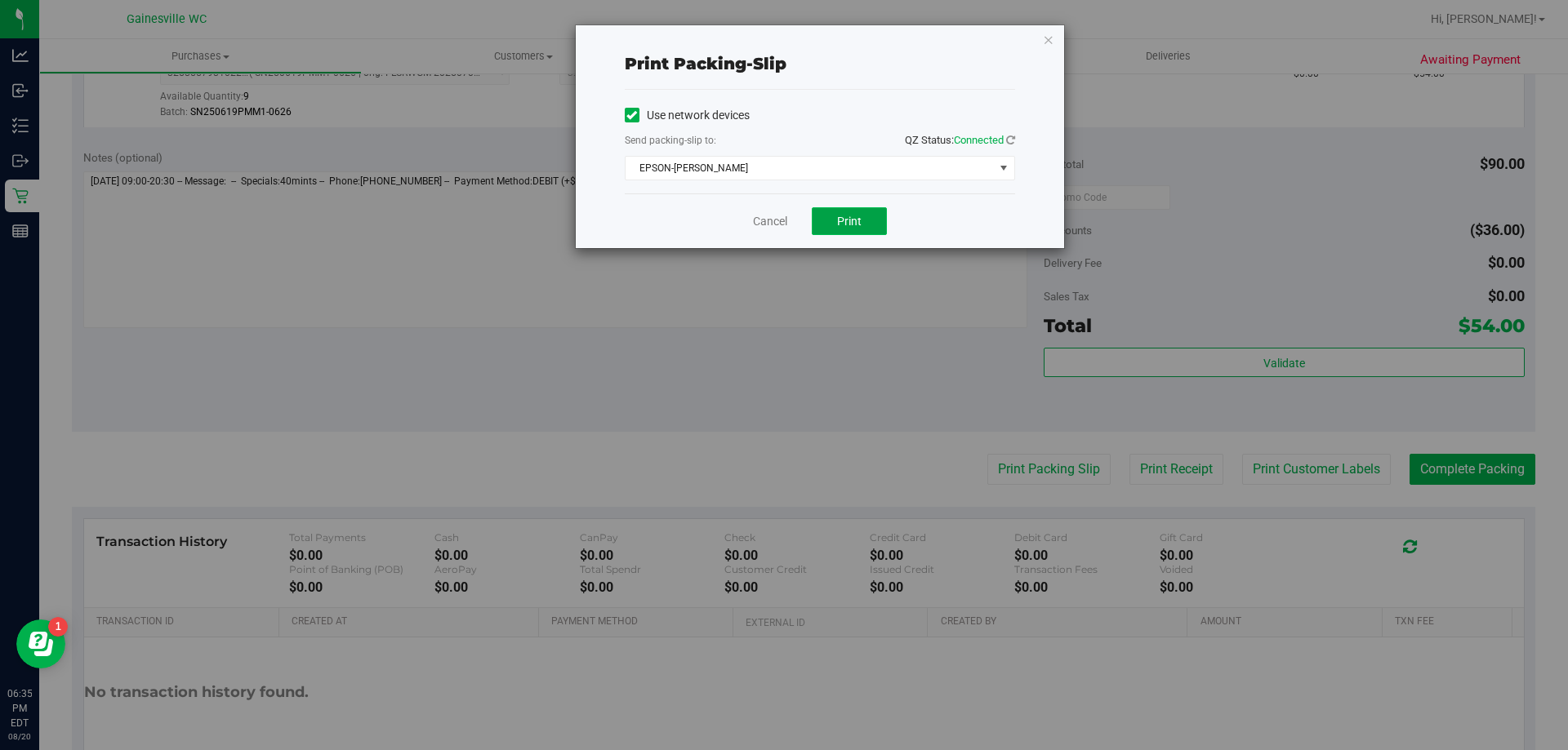
click at [851, 224] on span "Print" at bounding box center [849, 221] width 24 height 13
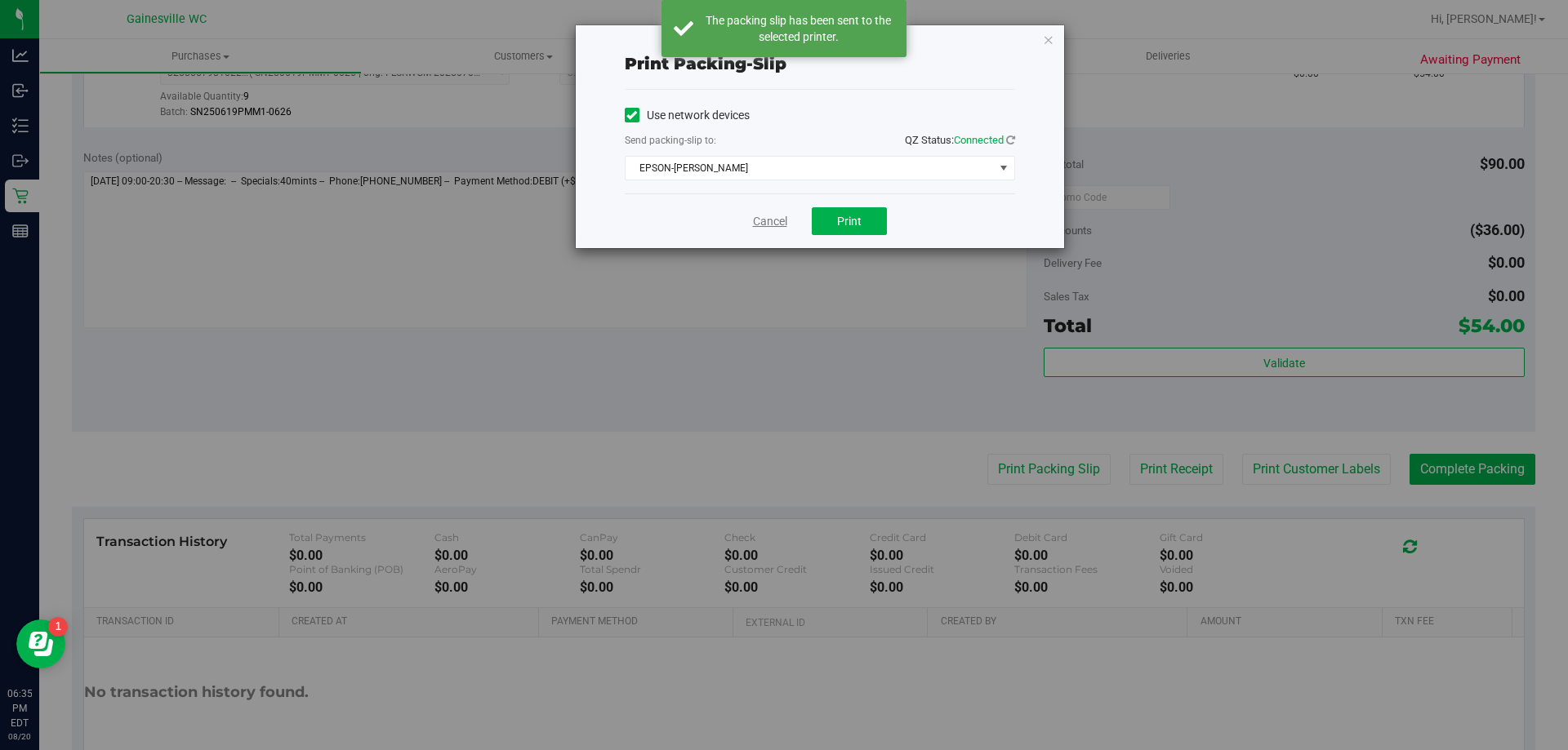
click at [768, 219] on link "Cancel" at bounding box center [769, 221] width 34 height 18
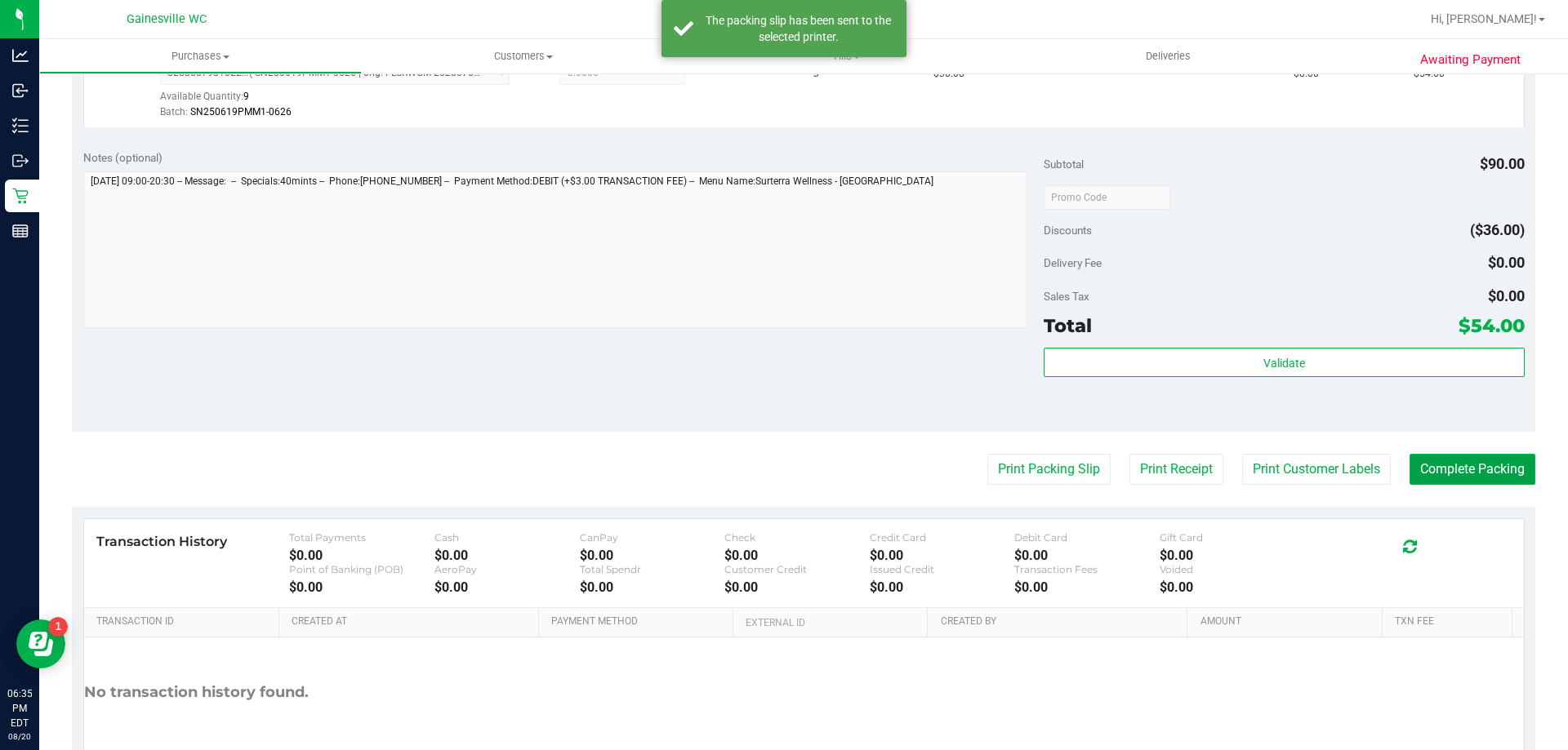
click at [1473, 462] on button "Complete Packing" at bounding box center [1472, 469] width 126 height 31
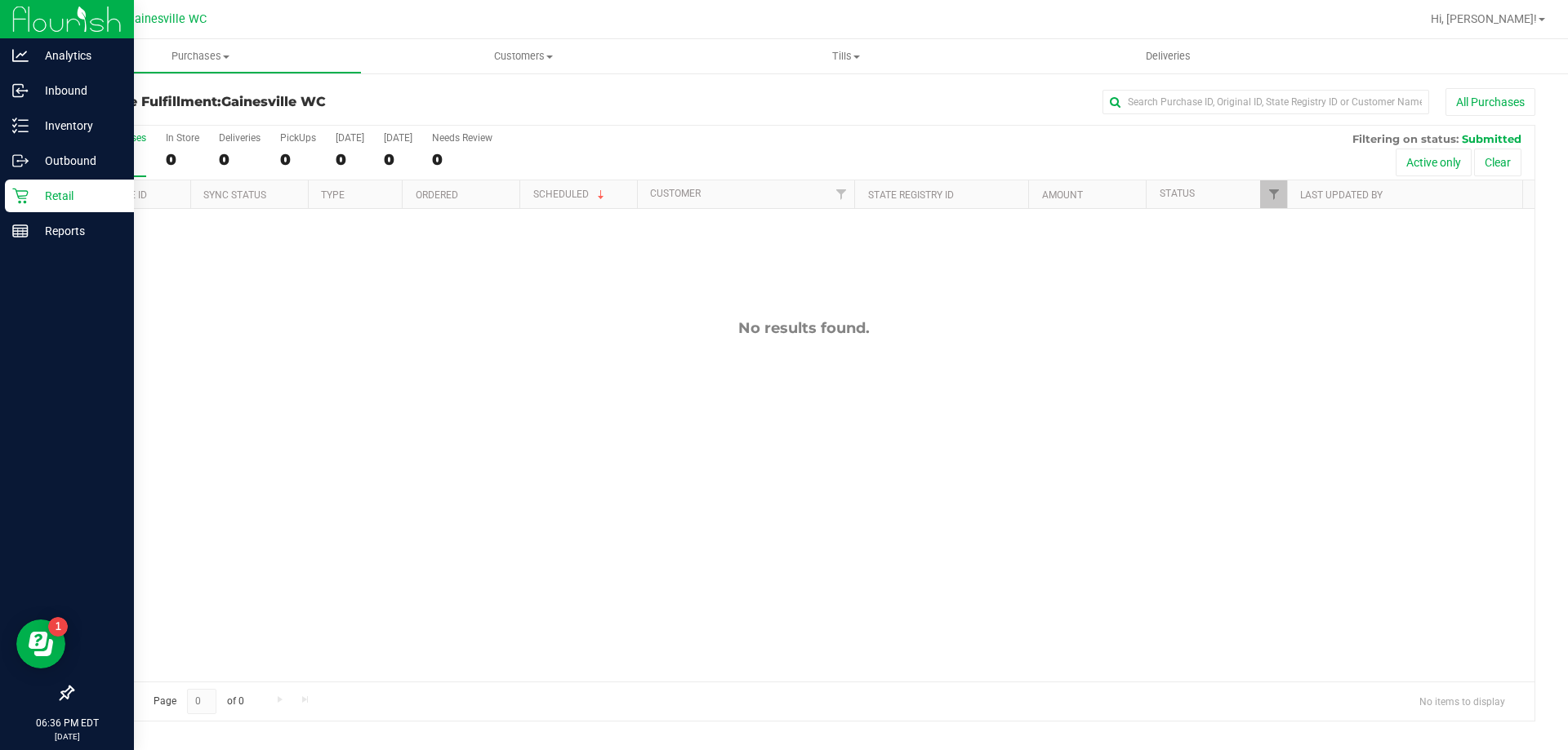
click at [50, 189] on p "Retail" at bounding box center [77, 195] width 98 height 19
